Goal: Task Accomplishment & Management: Use online tool/utility

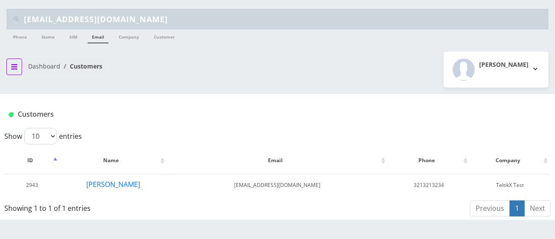
click at [13, 70] on button "breadcrumb" at bounding box center [15, 67] width 16 height 16
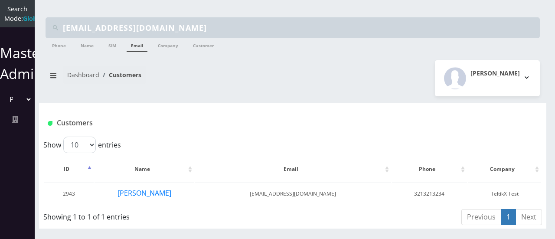
click at [23, 108] on select "Please select a Company TeltikX Test OneTouch GPS Teltik IoT [PERSON_NAME] and …" at bounding box center [17, 99] width 29 height 16
select select "1"
click at [3, 100] on select "Please select a Company TeltikX Test OneTouch GPS Teltik IoT [PERSON_NAME] and …" at bounding box center [17, 99] width 29 height 16
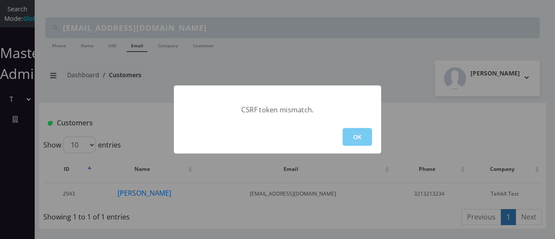
click at [355, 132] on button "OK" at bounding box center [357, 137] width 29 height 18
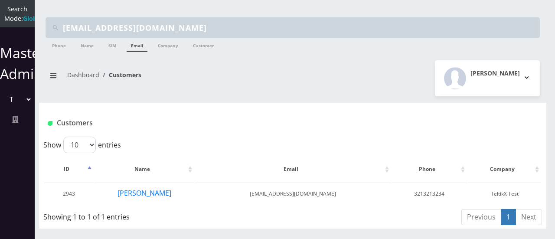
click at [29, 108] on select "Please select a Company TeltikX Test OneTouch GPS Teltik IoT [PERSON_NAME] and …" at bounding box center [17, 99] width 29 height 16
click at [3, 100] on select "Please select a Company TeltikX Test OneTouch GPS Teltik IoT [PERSON_NAME] and …" at bounding box center [17, 99] width 29 height 16
click at [60, 52] on link "Phone" at bounding box center [59, 45] width 23 height 14
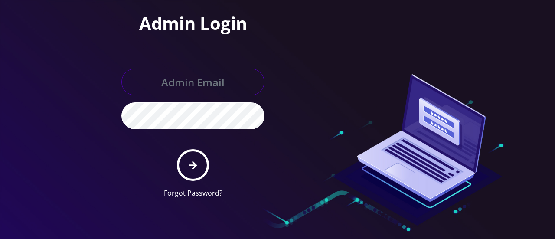
type input "gulraiz@gmail.com"
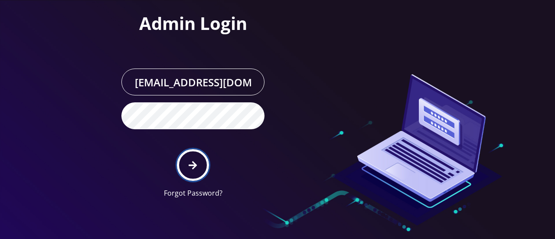
click at [190, 162] on icon "submit" at bounding box center [193, 165] width 8 height 10
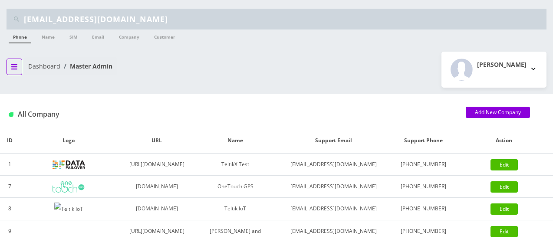
click at [14, 69] on icon "breadcrumb" at bounding box center [14, 66] width 6 height 7
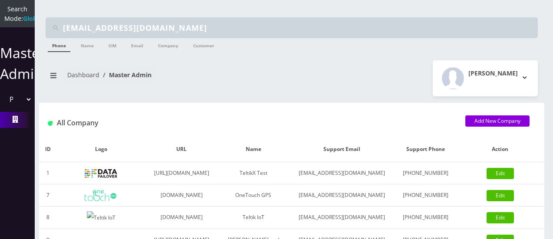
click at [26, 108] on select "Please select a Company TeltikX Test OneTouch GPS Teltik IoT Hale and Serrano P…" at bounding box center [17, 99] width 29 height 16
select select "1"
click at [3, 100] on select "Please select a Company TeltikX Test OneTouch GPS Teltik IoT Hale and Serrano P…" at bounding box center [17, 99] width 29 height 16
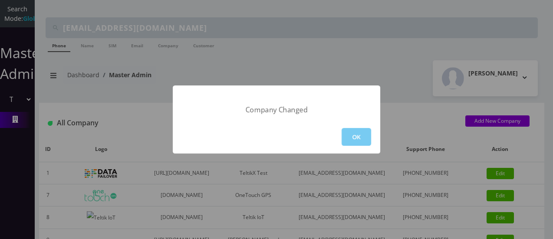
click at [361, 141] on button "OK" at bounding box center [355, 137] width 29 height 18
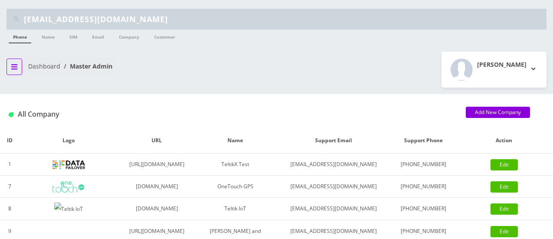
click at [15, 67] on icon "breadcrumb" at bounding box center [14, 66] width 6 height 7
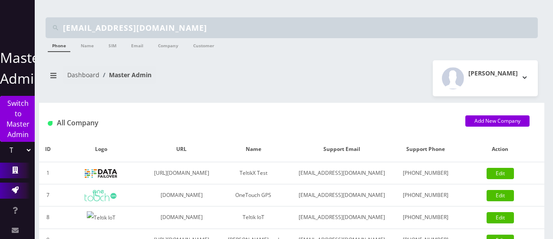
click at [12, 190] on icon at bounding box center [15, 190] width 7 height 7
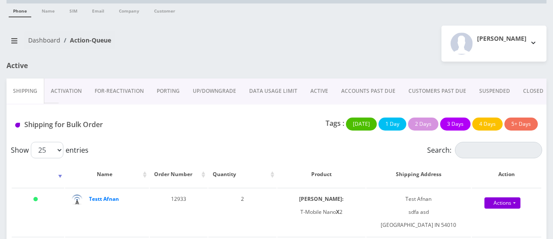
scroll to position [26, 0]
click at [364, 90] on link "ACCOUNTS PAST DUE" at bounding box center [367, 90] width 67 height 25
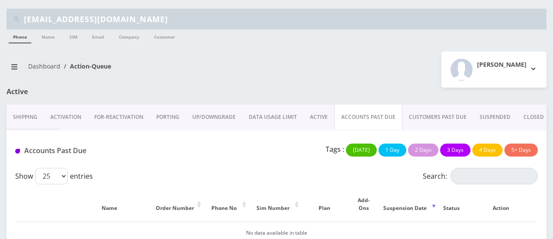
drag, startPoint x: 397, startPoint y: 5, endPoint x: 324, endPoint y: 157, distance: 168.8
click at [324, 157] on div "Tags : [DATE] 1 Day 2 Days 3 Days 4 Days 5+ Days" at bounding box center [365, 153] width 357 height 18
